Goal: Task Accomplishment & Management: Complete application form

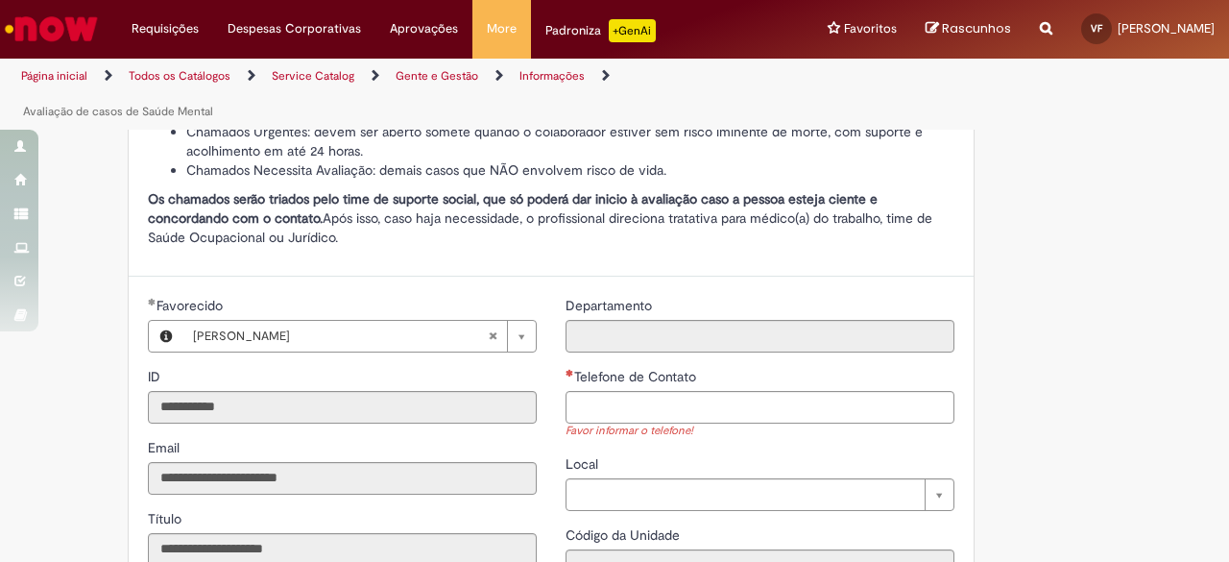
scroll to position [672, 0]
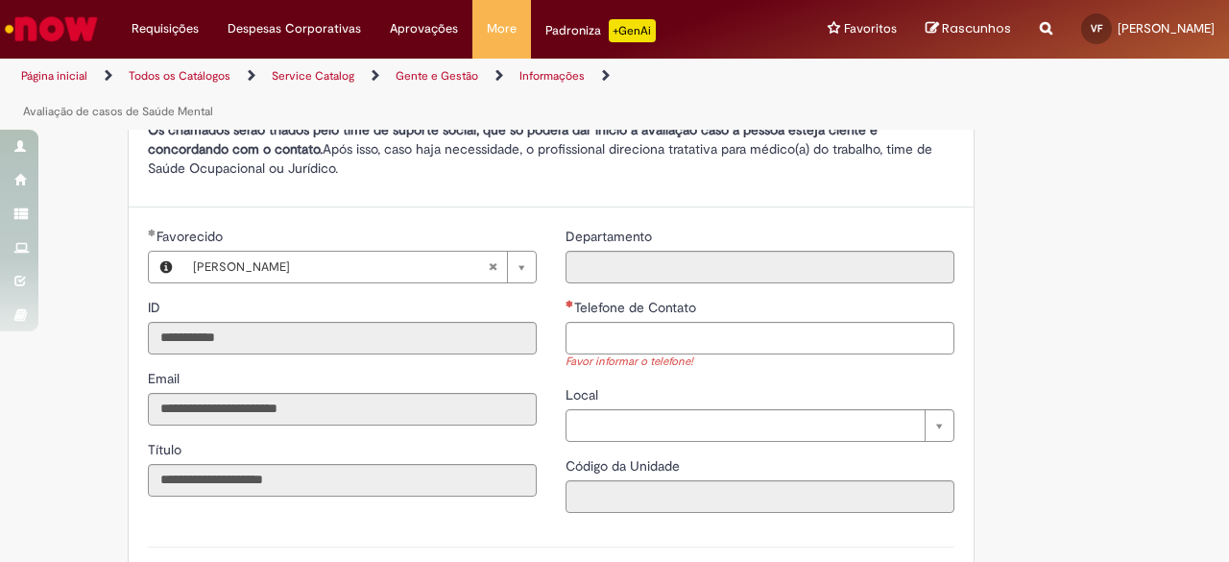
drag, startPoint x: 139, startPoint y: 210, endPoint x: 350, endPoint y: 209, distance: 211.2
copy div "Lorem ipsumd sita consecte adipisc elitseddoeiusmo temp incid utl etdolore ma a…"
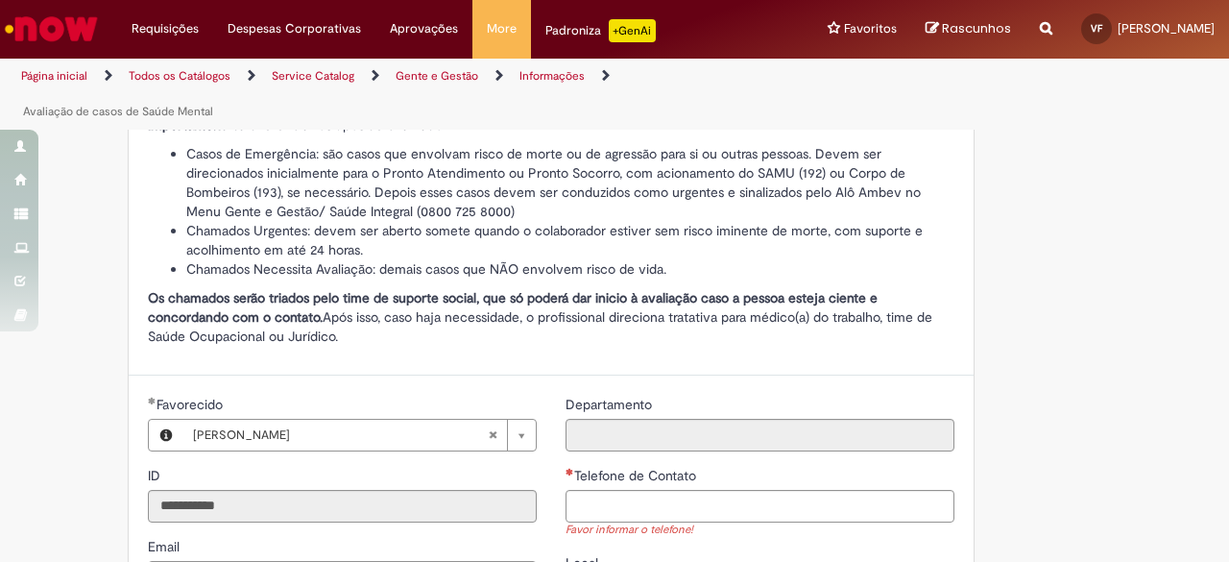
scroll to position [480, 0]
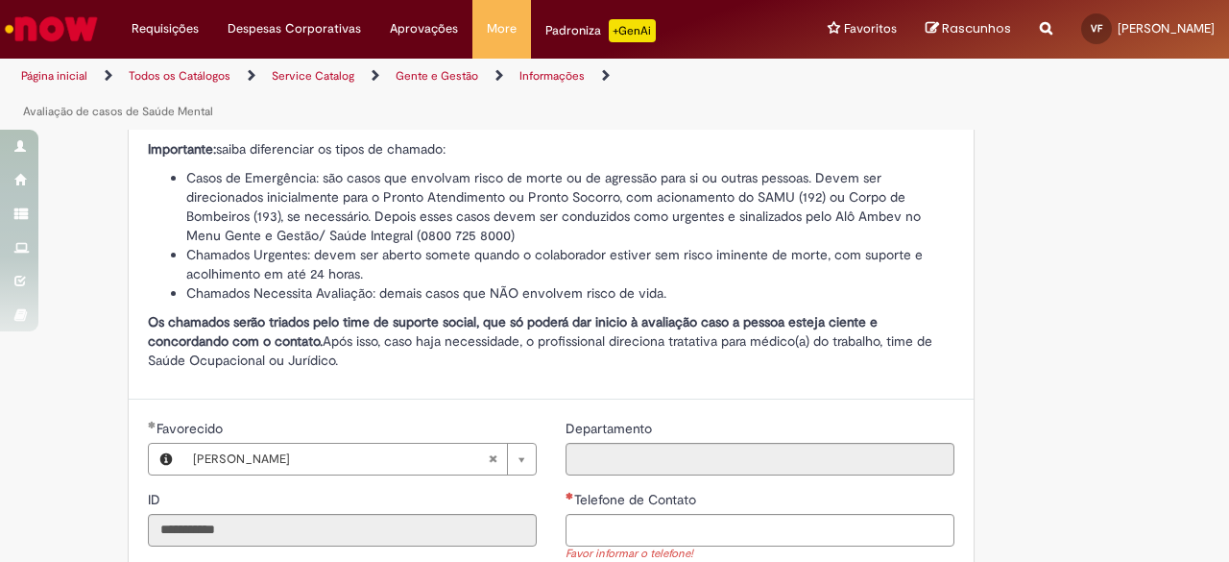
click at [148, 258] on ul "Casos de Emergência: são casos que envolvam risco de morte ou de agressão para …" at bounding box center [551, 235] width 806 height 134
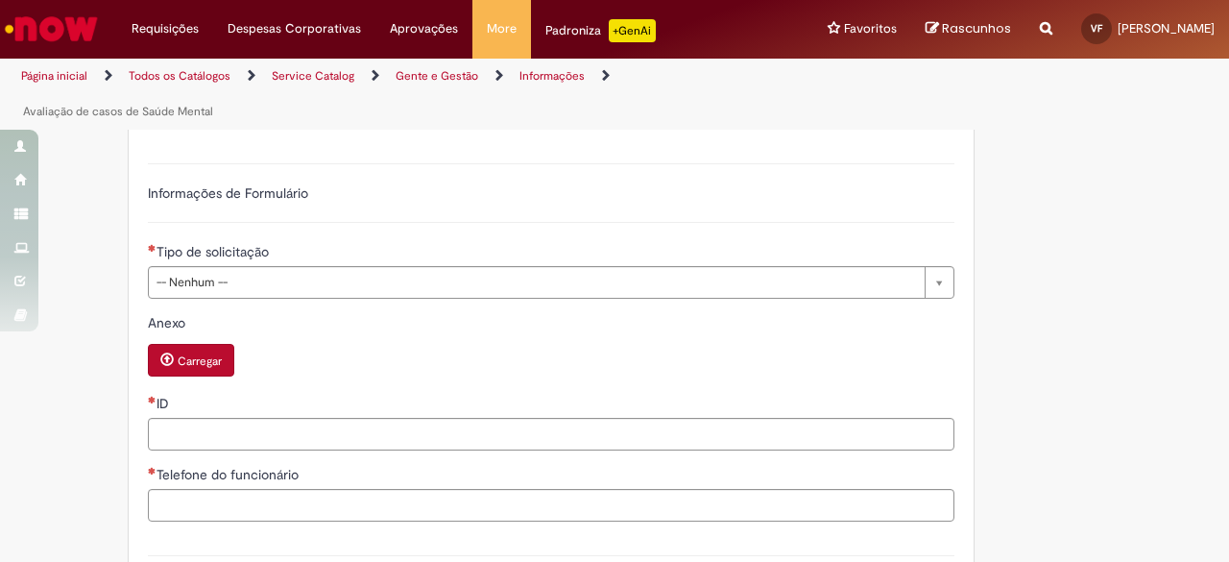
scroll to position [1056, 0]
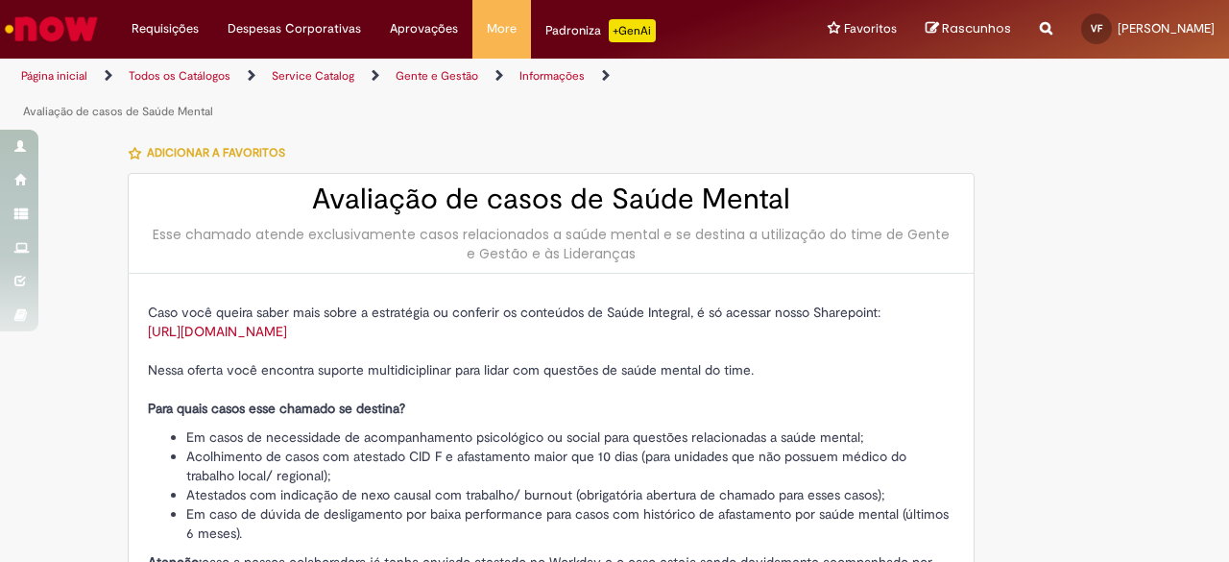
type input "**********"
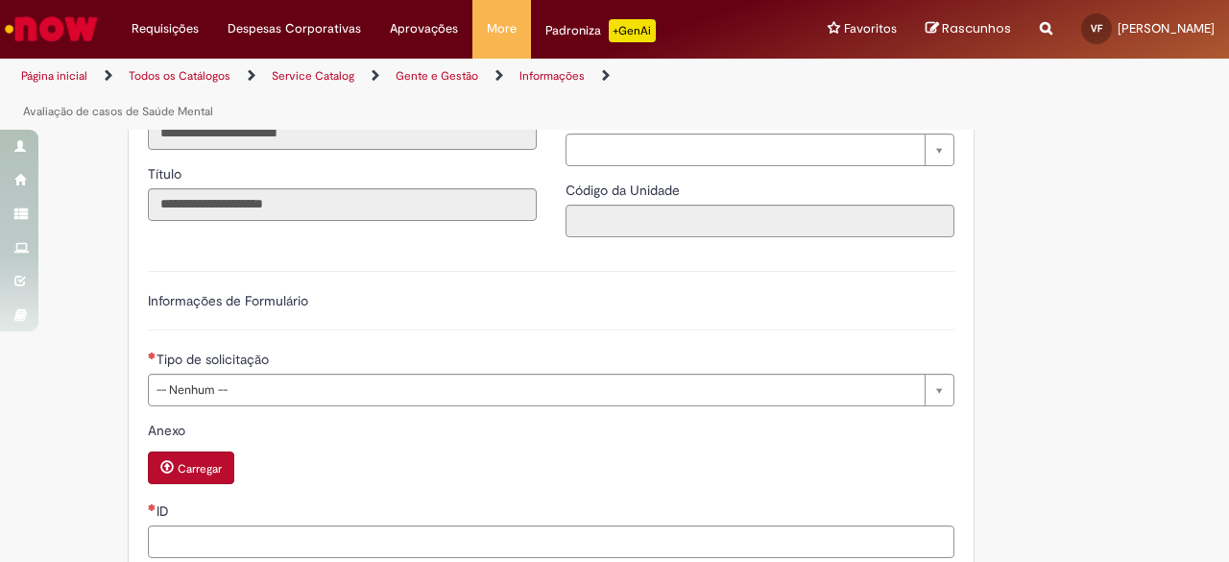
scroll to position [755, 0]
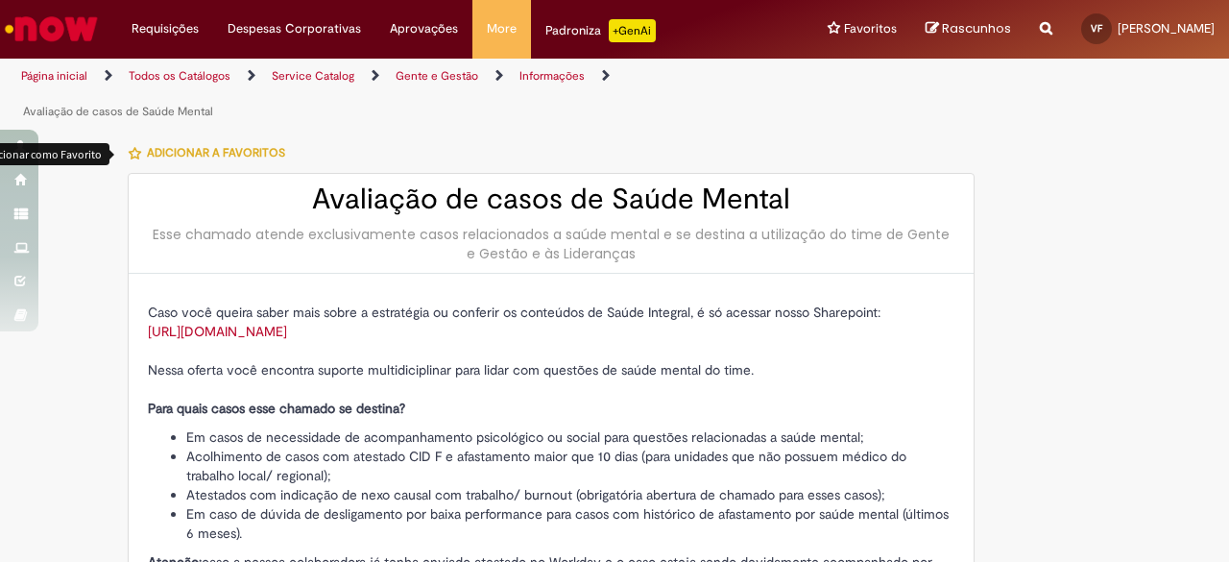
click at [131, 154] on icon "button" at bounding box center [135, 153] width 12 height 13
